Goal: Task Accomplishment & Management: Complete application form

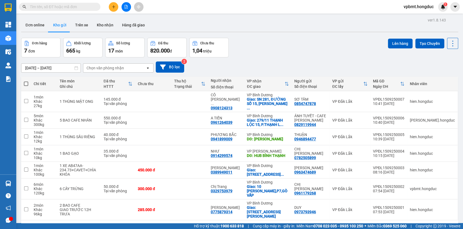
click at [113, 9] on button at bounding box center [114, 7] width 10 height 10
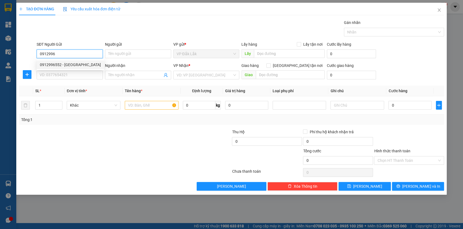
click at [89, 67] on div "0912996552 - ANH TRUNG" at bounding box center [70, 65] width 61 height 6
type input "0912996552"
type input "ANH TRUNG"
type input "0966389325"
type input "NGƯỜI NHẬN (AN KHANG)"
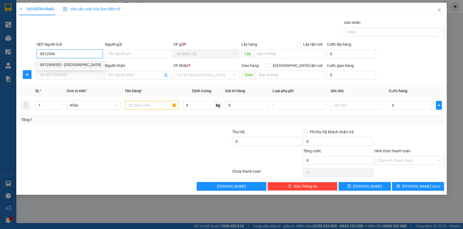
checkbox input "true"
type input "764 TỈNH LỘ 43 PHƯỜNG BÌNH CHIỂU, THỦ ĐỨC"
type input "75.000"
type input "115.000"
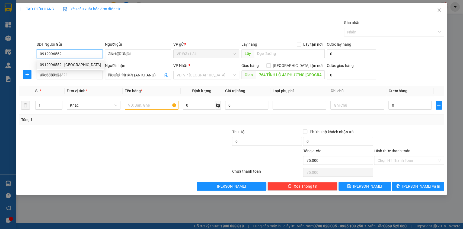
type input "115.000"
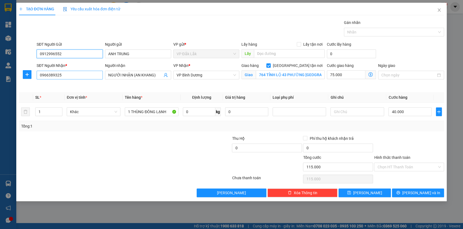
type input "0912996552"
click at [96, 79] on input "0966389325" at bounding box center [70, 75] width 66 height 9
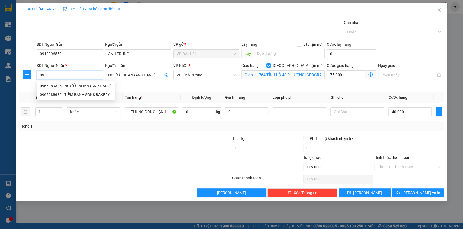
type input "0"
click at [89, 93] on div "0329718568 - CHỊ PHÚC NHÃ" at bounding box center [70, 94] width 61 height 6
type input "0329718568"
type input "CHỊ PHÚC NHÃ"
type input "SỐ 27, ĐƯỜNG 77 ẤP ĐÌNH, XÃ TÂN PHÚ TRUNG, CỦ CHI"
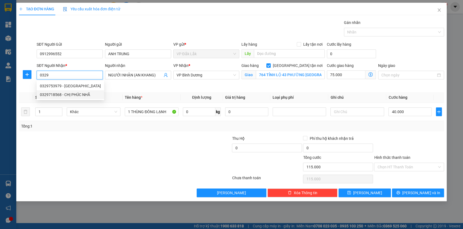
type input "190.000"
type input "150.000"
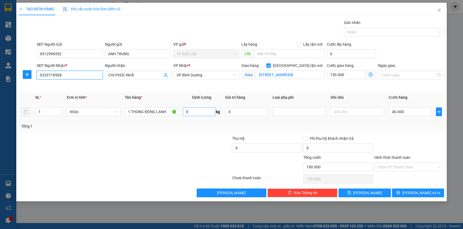
type input "0329718568"
click at [207, 112] on input "0" at bounding box center [199, 111] width 33 height 9
type input "14"
click at [414, 111] on input "40.000" at bounding box center [410, 111] width 43 height 9
click at [372, 188] on button "Lưu" at bounding box center [365, 192] width 52 height 9
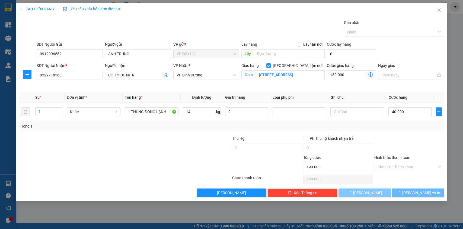
checkbox input "false"
type input "0"
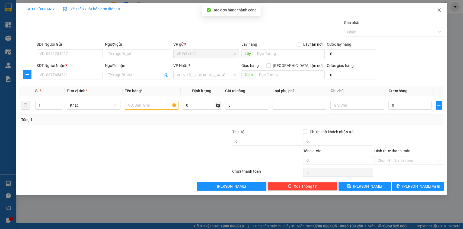
click at [441, 10] on icon "close" at bounding box center [439, 10] width 4 height 4
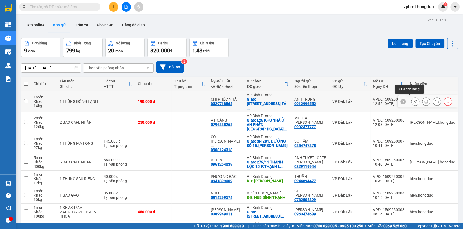
click at [414, 99] on icon at bounding box center [416, 101] width 4 height 4
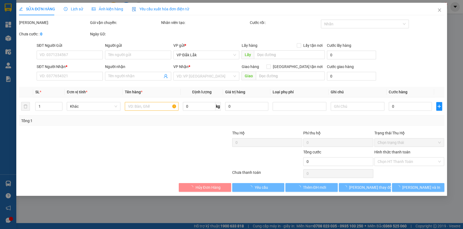
type input "0912996552"
type input "ANH TRUNG"
type input "0329718568"
type input "CHỊ PHÚC NHÃ"
checkbox input "true"
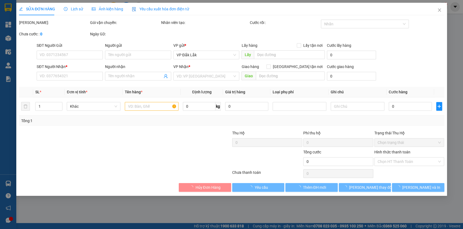
type input "SỐ 27, ĐƯỜNG 77 ẤP ĐÌNH, XÃ TÂN PHÚ TRUNG, CỦ CHI"
type input "190.000"
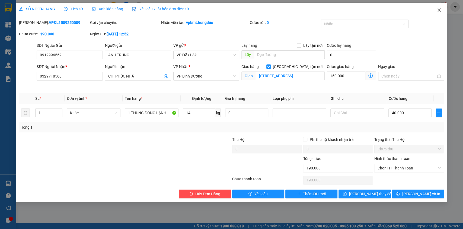
click at [440, 9] on icon "close" at bounding box center [439, 10] width 4 height 4
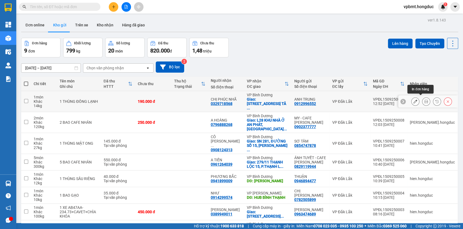
click at [423, 97] on button at bounding box center [427, 102] width 8 height 10
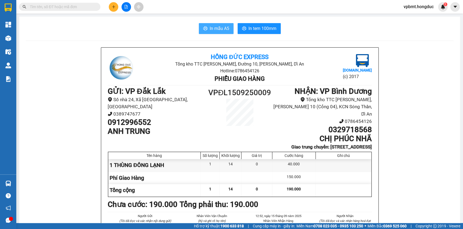
click at [220, 31] on span "In mẫu A5" at bounding box center [220, 28] width 20 height 7
click at [262, 31] on span "In tem 100mm" at bounding box center [263, 28] width 28 height 7
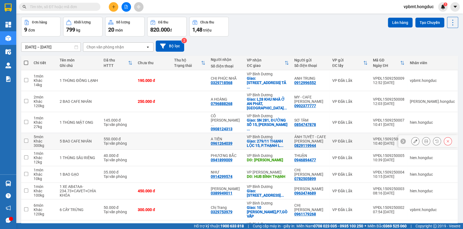
scroll to position [39, 0]
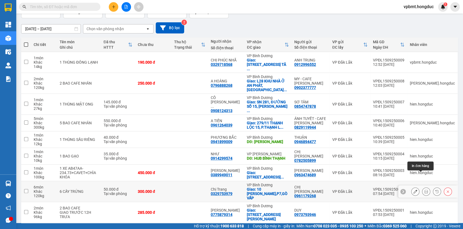
click at [425, 189] on icon at bounding box center [427, 191] width 4 height 4
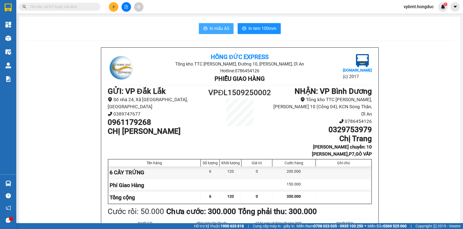
click at [215, 28] on span "In mẫu A5" at bounding box center [220, 28] width 20 height 7
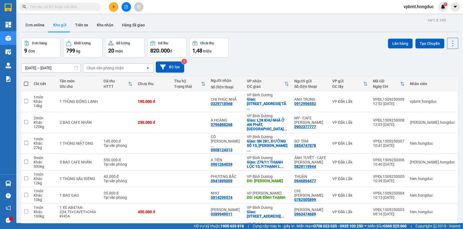
click at [114, 2] on button at bounding box center [114, 7] width 10 height 10
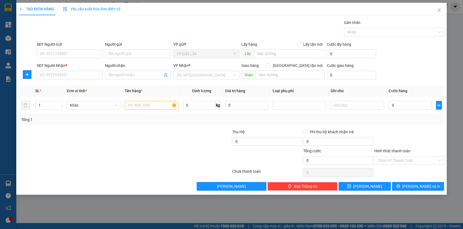
click at [102, 80] on div "SĐT Người Nhận * VD: 0377654321" at bounding box center [70, 71] width 66 height 19
click at [126, 74] on input "Người nhận" at bounding box center [135, 75] width 54 height 6
click at [89, 73] on input "SĐT Người Nhận *" at bounding box center [70, 75] width 66 height 9
paste input "0911622189"
click at [86, 77] on input "0911622189" at bounding box center [70, 75] width 66 height 9
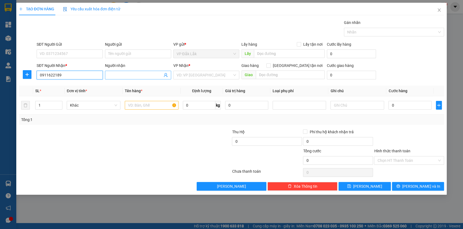
type input "0911622189"
click at [128, 75] on input "Người nhận" at bounding box center [135, 75] width 54 height 6
paste input "DARLAC ROASTERS"
type input "DARLAC ROASTERS"
click at [65, 50] on input "SĐT Người Gửi" at bounding box center [70, 53] width 66 height 9
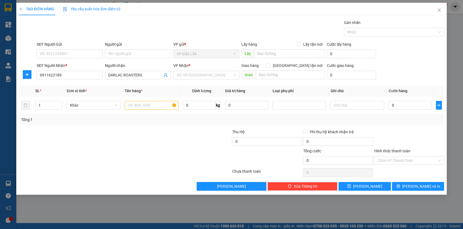
click at [21, 130] on div at bounding box center [89, 138] width 142 height 19
click at [74, 50] on input "SĐT Người Gửi" at bounding box center [70, 53] width 66 height 9
click at [77, 64] on div "0939528777 - CTY MINH ANH" at bounding box center [70, 65] width 60 height 6
type input "0939528777"
type input "CTY MINH ANH"
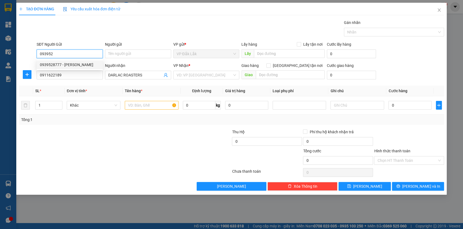
type input "655 PHẠM VĂN ĐỒNG, TÂN HÒA, BMT"
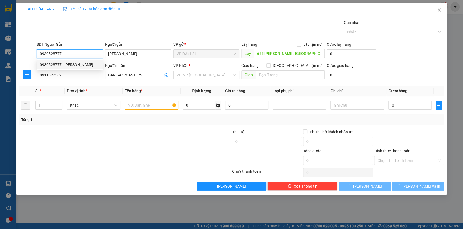
type input "640.000"
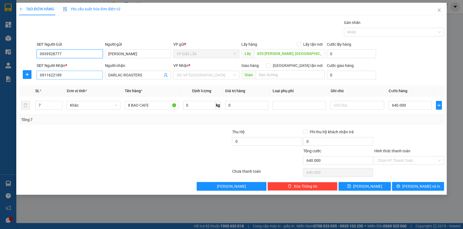
type input "0939528777"
click at [69, 76] on input "0911622189" at bounding box center [70, 75] width 66 height 9
click at [146, 77] on input "DARLAC ROASTERS" at bounding box center [135, 75] width 54 height 6
type input "D"
click at [64, 71] on input "0911622189" at bounding box center [70, 75] width 66 height 9
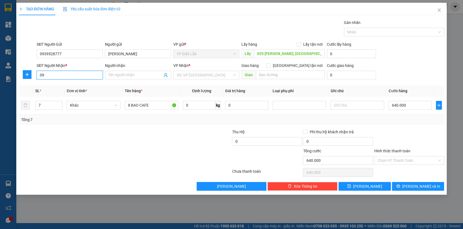
type input "0"
click at [52, 78] on input "SĐT Người Nhận *" at bounding box center [70, 75] width 66 height 9
click at [44, 105] on input "7" at bounding box center [49, 105] width 27 height 8
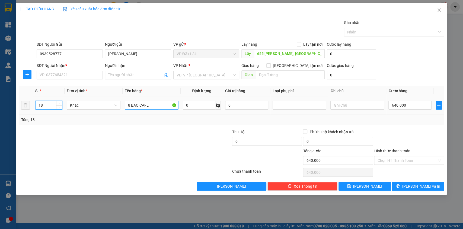
type input "18"
click at [167, 106] on input "8 BAO CAFE" at bounding box center [152, 105] width 54 height 9
click at [127, 105] on input "8 BAO CAFE" at bounding box center [152, 105] width 54 height 9
type input "18 BAO CAFE"
click at [187, 105] on input "0" at bounding box center [199, 105] width 33 height 9
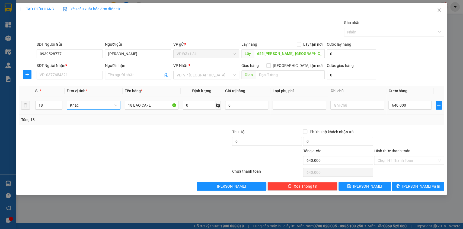
drag, startPoint x: 44, startPoint y: 125, endPoint x: 115, endPoint y: 102, distance: 74.7
click at [44, 125] on div "Transit Pickup Surcharge Ids Transit Deliver Surcharge Ids Transit Deliver Surc…" at bounding box center [232, 105] width 426 height 171
click at [308, 74] on input "text" at bounding box center [290, 74] width 69 height 9
paste input "300/34/37/8-10 Nguyễn Văn Linh, Phường Bình Thuận, Quận 7, Thành phố Hồ Chí Min…"
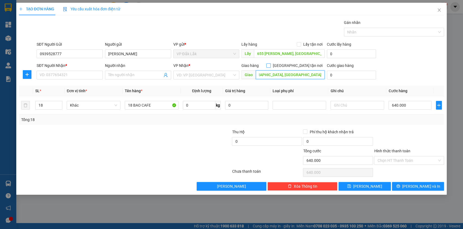
type input "300/34/37/8-10 Nguyễn Văn Linh, Phường Bình Thuận, Quận 7, Thành phố Hồ Chí Min…"
click at [303, 68] on span "Giao tận nơi" at bounding box center [298, 65] width 54 height 6
click at [270, 67] on input "Giao tận nơi" at bounding box center [269, 65] width 4 height 4
checkbox input "true"
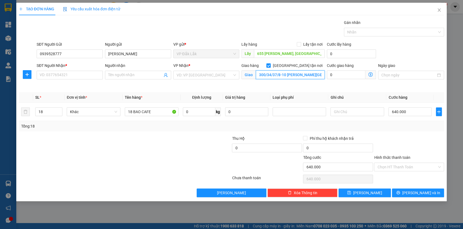
click at [306, 74] on input "300/34/37/8-10 Nguyễn Văn Linh, Phường Bình Thuận, Quận 7, Thành phố Hồ Chí Min…" at bounding box center [290, 74] width 69 height 9
click at [305, 73] on input "300/34/37/8-10 Nguyễn Văn Linh, Phường Bình Thuận, Quận 7, Thành phố Hồ Chí Min…" at bounding box center [290, 74] width 69 height 9
drag, startPoint x: 263, startPoint y: 73, endPoint x: 324, endPoint y: 73, distance: 60.3
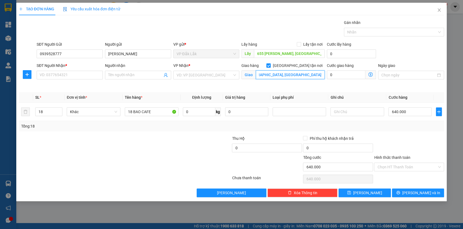
click at [324, 73] on input "300/34/37/8-10 Nguyễn Văn Linh, Phường Bình Thuận, Quận 7, Thành phố Hồ Chí Min…" at bounding box center [290, 74] width 69 height 9
type input "300/34/37/8-10 Nguyễn Văn Linh, Phường Bình Thuận, Quận 7"
click at [202, 114] on input "0" at bounding box center [199, 111] width 33 height 9
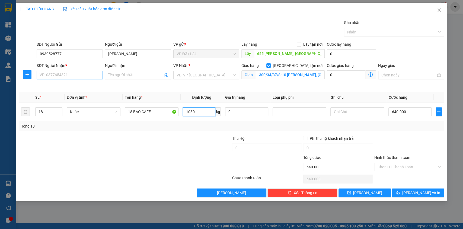
type input "1080"
click at [72, 77] on input "SĐT Người Nhận *" at bounding box center [70, 75] width 66 height 9
click at [59, 84] on div "SĐT Người Nhận * VD: 0377654321" at bounding box center [70, 75] width 68 height 26
click at [58, 72] on input "SĐT Người Nhận *" at bounding box center [70, 75] width 66 height 9
paste input "0911622189"
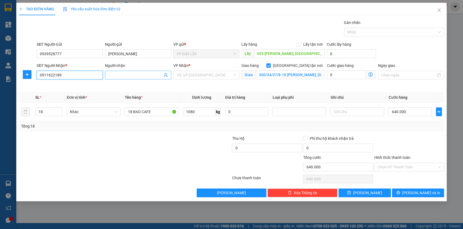
type input "0911622189"
click at [147, 74] on input "Người nhận" at bounding box center [135, 75] width 54 height 6
click at [63, 97] on th "SL *" at bounding box center [49, 97] width 32 height 11
click at [126, 72] on input "Người nhận" at bounding box center [135, 75] width 54 height 6
paste input "DARLAC ROASTERS"
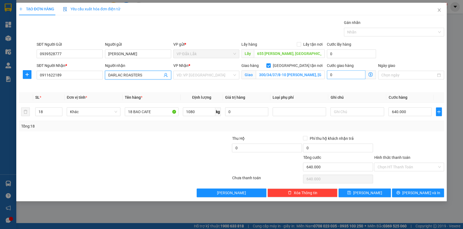
type input "DARLAC ROASTERS"
click at [346, 75] on input "0" at bounding box center [346, 74] width 39 height 9
type input "640.004"
type input "4"
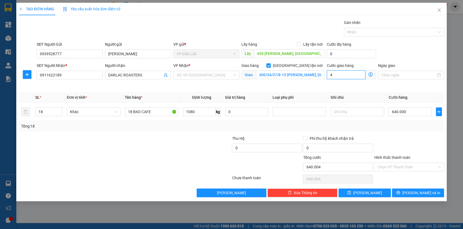
type input "640.045"
type input "45"
type input "640.455"
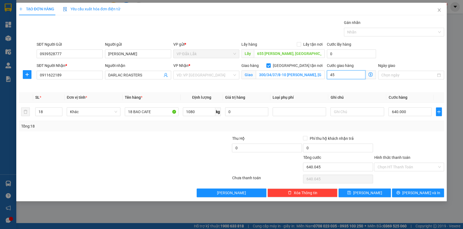
type input "455"
type input "644.550"
type input "4.550"
type input "685.500"
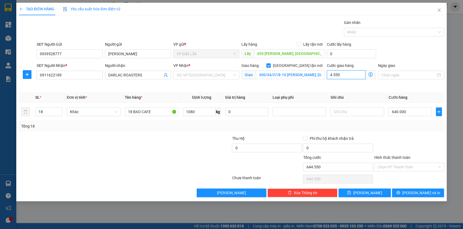
type input "685.500"
type input "45.500"
type input "1.095.000"
type input "455.000"
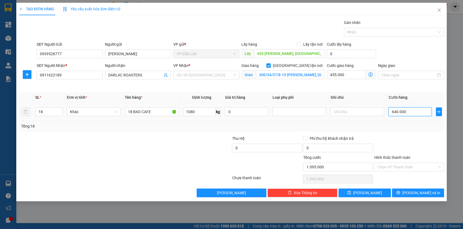
click at [407, 108] on input "640.000" at bounding box center [410, 111] width 43 height 9
type input "455.009"
type input "9"
type input "455.094"
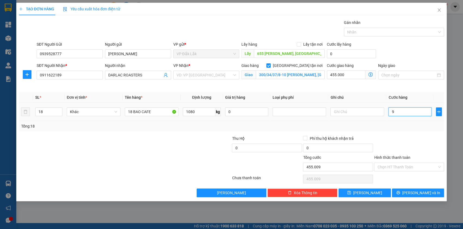
type input "455.094"
type input "94"
type input "455.946"
type input "946"
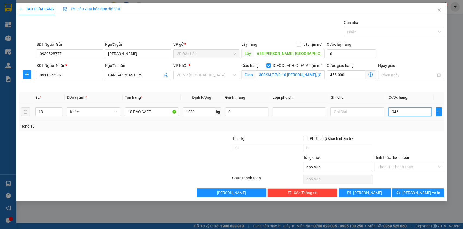
type input "455.094"
type input "94"
type input "455.945"
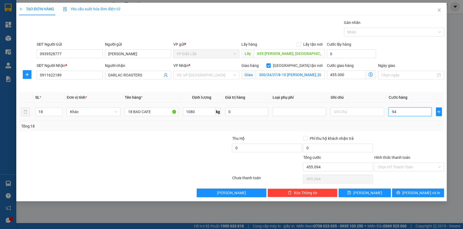
type input "945"
type input "464.450"
type input "9.450"
type input "549.500"
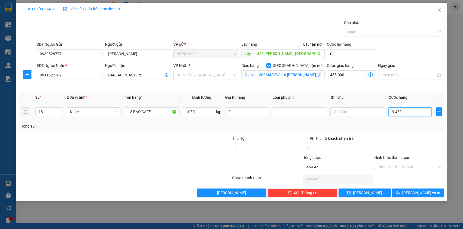
type input "549.500"
type input "94.500"
type input "1.400.000"
type input "945.000"
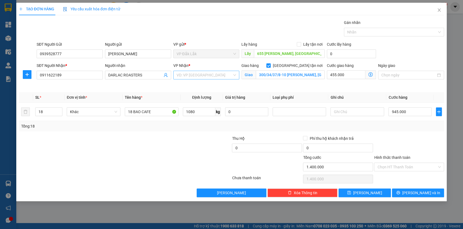
click at [215, 77] on input "search" at bounding box center [205, 75] width 56 height 8
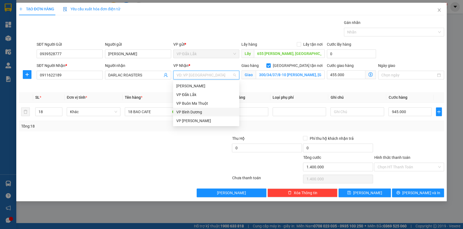
click at [206, 109] on div "VP Bình Dương" at bounding box center [206, 112] width 60 height 6
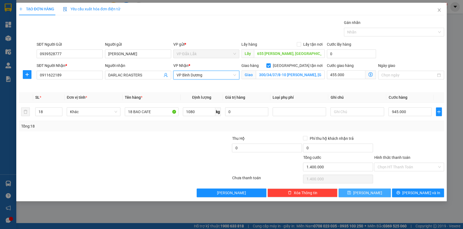
click at [354, 192] on button "Lưu" at bounding box center [365, 192] width 52 height 9
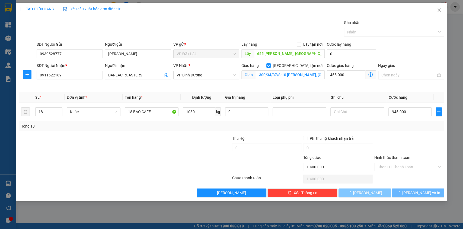
checkbox input "false"
type input "0"
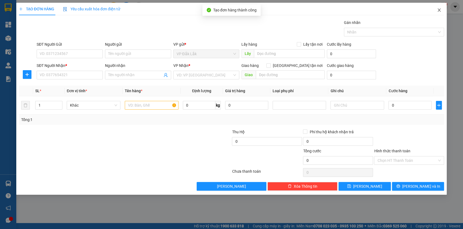
click at [440, 10] on icon "close" at bounding box center [439, 10] width 4 height 4
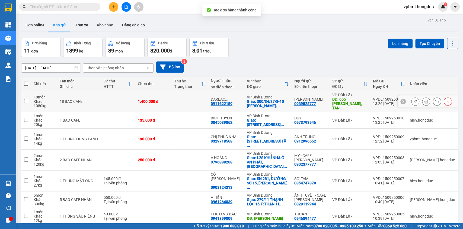
click at [425, 99] on icon at bounding box center [427, 101] width 4 height 4
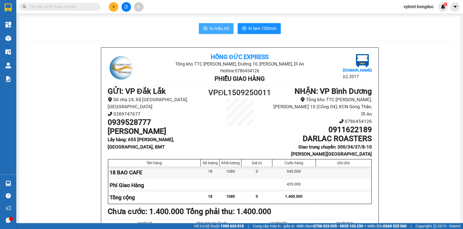
click at [217, 30] on span "In mẫu A5" at bounding box center [220, 28] width 20 height 7
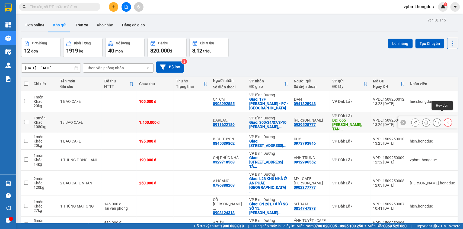
click at [446, 120] on icon at bounding box center [448, 122] width 4 height 4
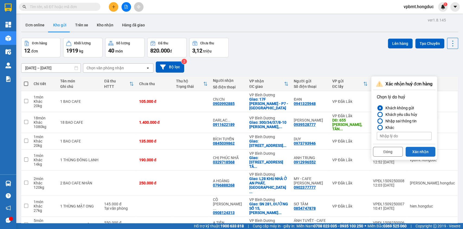
click at [420, 151] on button "Xác nhận" at bounding box center [421, 152] width 30 height 10
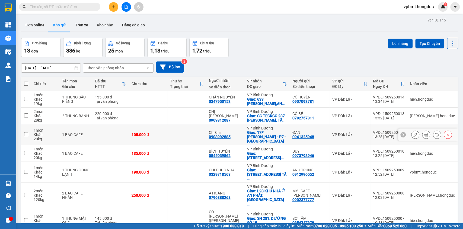
scroll to position [36, 0]
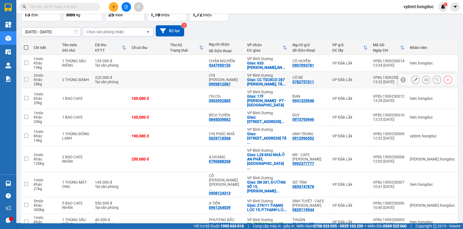
click at [425, 78] on icon at bounding box center [427, 80] width 4 height 4
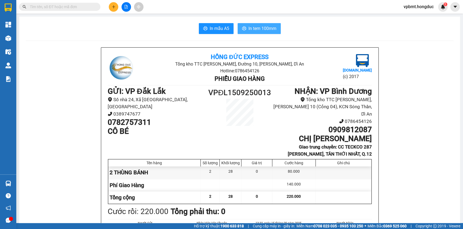
click at [263, 29] on span "In tem 100mm" at bounding box center [263, 28] width 28 height 7
